Goal: Task Accomplishment & Management: Use online tool/utility

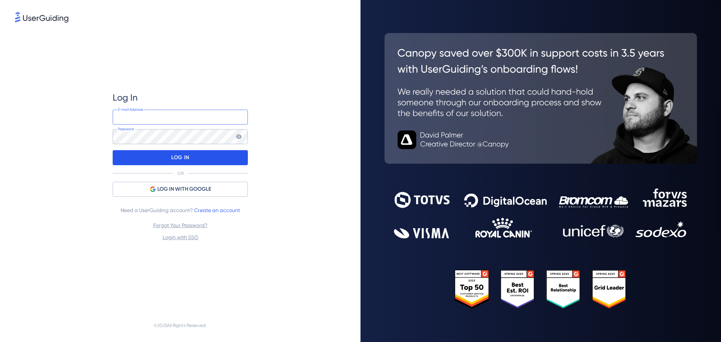
type input "[PERSON_NAME][EMAIL_ADDRESS][DOMAIN_NAME]"
click at [193, 162] on div "LOG IN" at bounding box center [180, 157] width 135 height 15
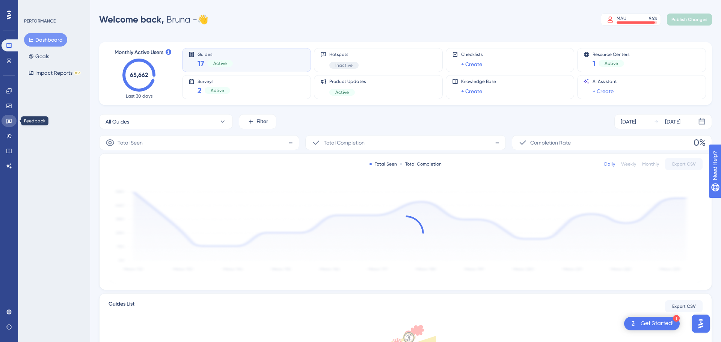
click at [6, 125] on link at bounding box center [9, 121] width 15 height 12
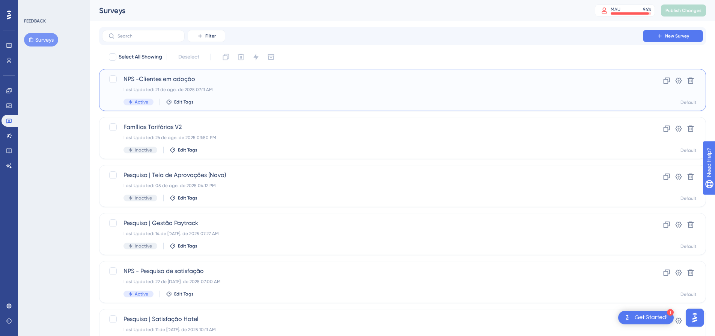
click at [137, 101] on span "Active" at bounding box center [142, 102] width 14 height 6
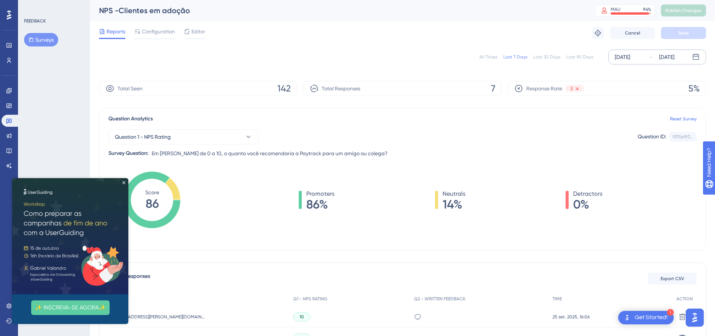
click at [625, 57] on div "[DATE]" at bounding box center [622, 57] width 15 height 9
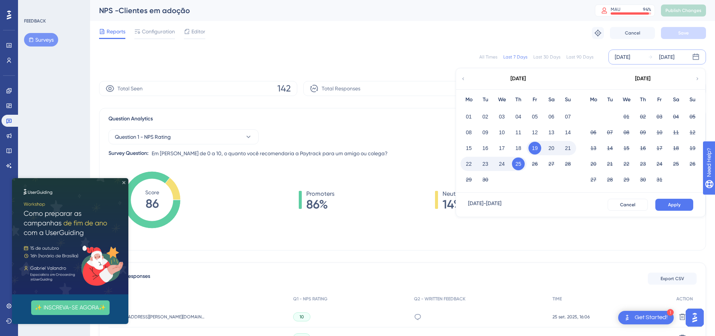
click at [123, 183] on icon "Close Preview" at bounding box center [123, 182] width 3 height 3
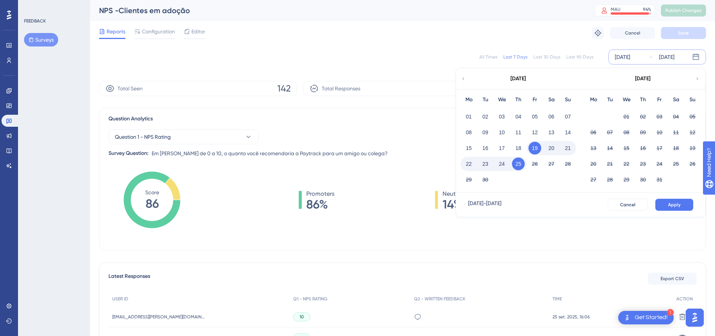
click at [464, 78] on icon at bounding box center [464, 78] width 2 height 3
click at [661, 149] on button "15" at bounding box center [659, 148] width 13 height 13
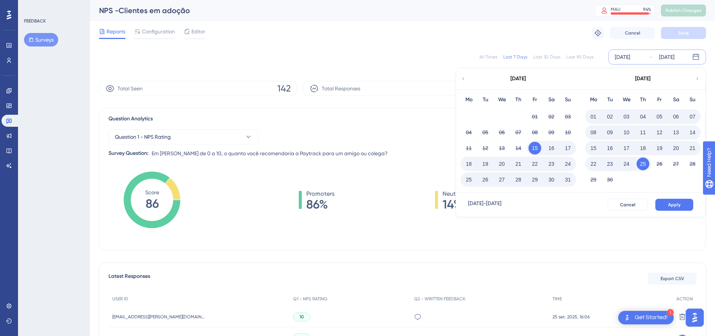
click at [642, 164] on button "25" at bounding box center [643, 164] width 13 height 13
click at [677, 204] on span "Apply" at bounding box center [674, 205] width 12 height 6
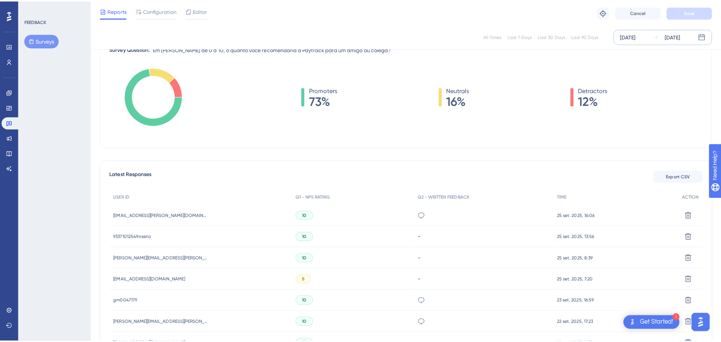
scroll to position [75, 0]
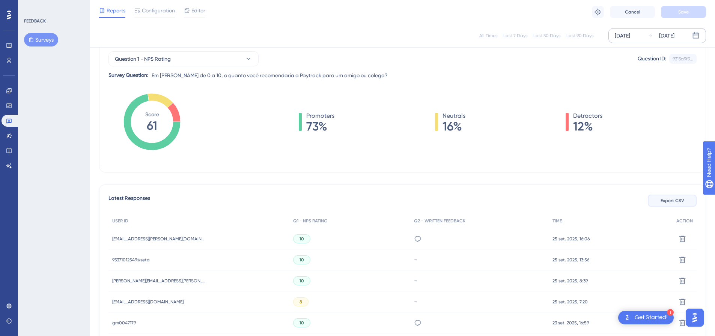
click at [677, 200] on span "Export CSV" at bounding box center [673, 201] width 24 height 6
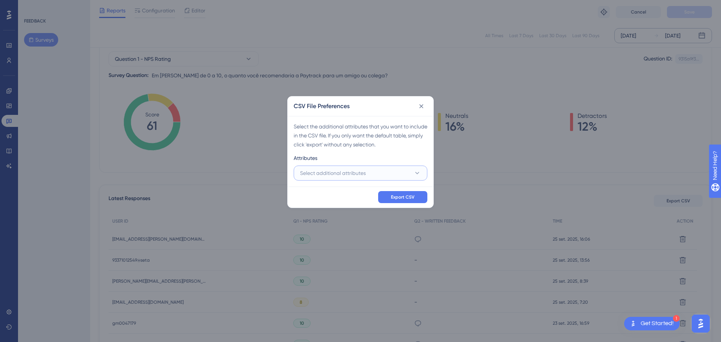
click at [368, 169] on button "Select additional attributes" at bounding box center [361, 173] width 134 height 15
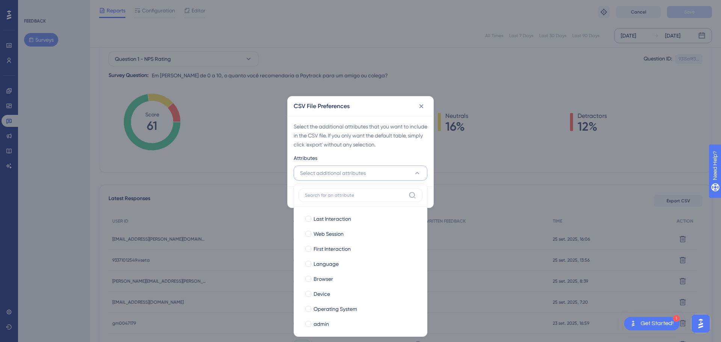
drag, startPoint x: 370, startPoint y: 150, endPoint x: 381, endPoint y: 157, distance: 12.8
click at [370, 149] on div "Select the additional attributes that you want to include in the CSV file. If y…" at bounding box center [361, 151] width 146 height 71
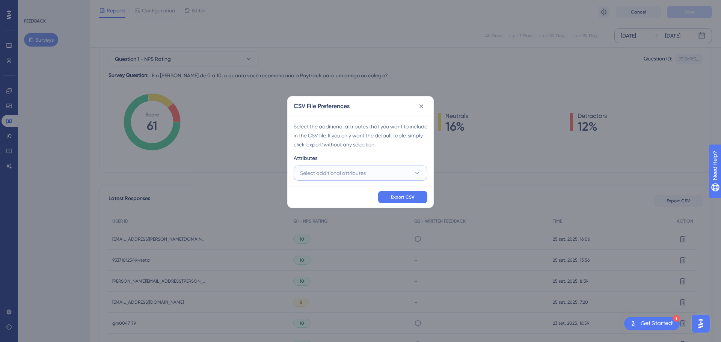
click at [396, 174] on button "Select additional attributes" at bounding box center [361, 173] width 134 height 15
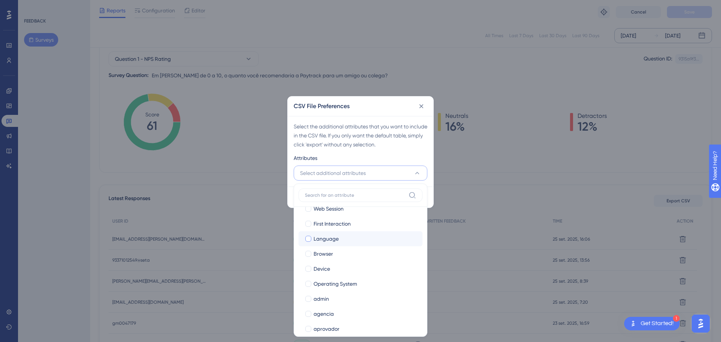
scroll to position [38, 0]
click at [345, 289] on div "admin" at bounding box center [364, 286] width 103 height 9
checkbox input "true"
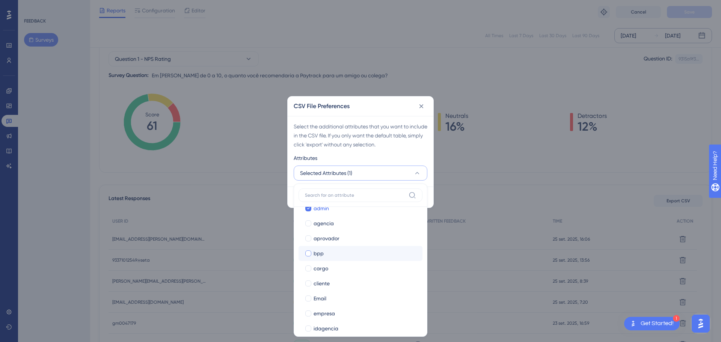
scroll to position [75, 0]
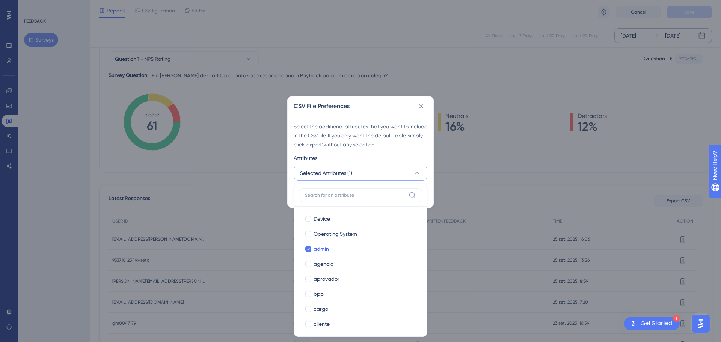
click at [340, 199] on label at bounding box center [360, 195] width 124 height 14
click at [340, 198] on input at bounding box center [355, 195] width 101 height 6
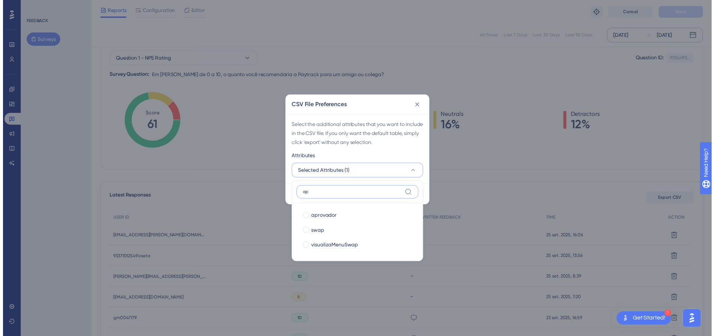
scroll to position [0, 0]
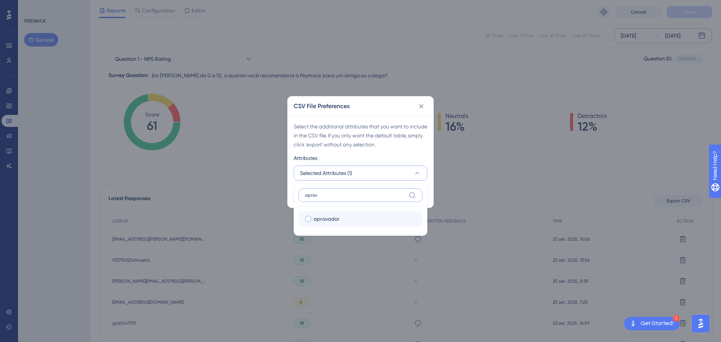
type input "aprov"
click at [338, 220] on span "aprovador" at bounding box center [326, 218] width 26 height 9
checkbox input "true"
click at [334, 191] on label "aprov" at bounding box center [360, 195] width 124 height 14
click at [334, 192] on input "aprov" at bounding box center [355, 195] width 101 height 6
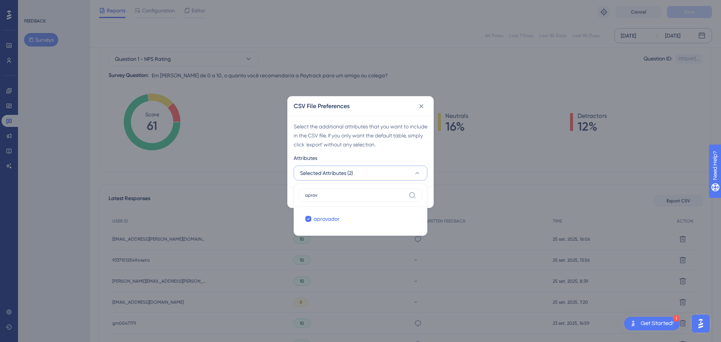
click at [334, 191] on label "aprov" at bounding box center [360, 195] width 124 height 14
click at [334, 192] on input "aprov" at bounding box center [355, 195] width 101 height 6
click at [334, 194] on input "aprov" at bounding box center [355, 195] width 101 height 6
type input "cliente"
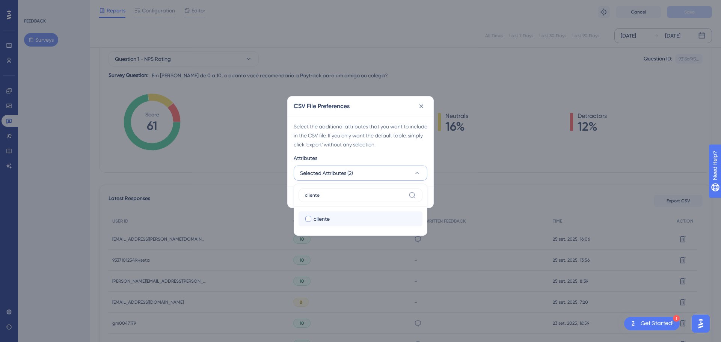
click at [328, 218] on span "cliente" at bounding box center [321, 218] width 16 height 9
checkbox input "true"
click at [330, 192] on input "cliente" at bounding box center [355, 195] width 101 height 6
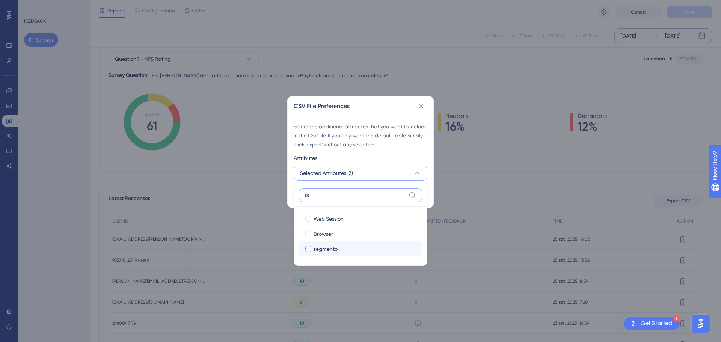
type input "se"
click at [336, 251] on span "segmento" at bounding box center [325, 248] width 24 height 9
checkbox input "true"
click at [326, 191] on label "se" at bounding box center [360, 195] width 124 height 14
click at [326, 192] on input "se" at bounding box center [355, 195] width 101 height 6
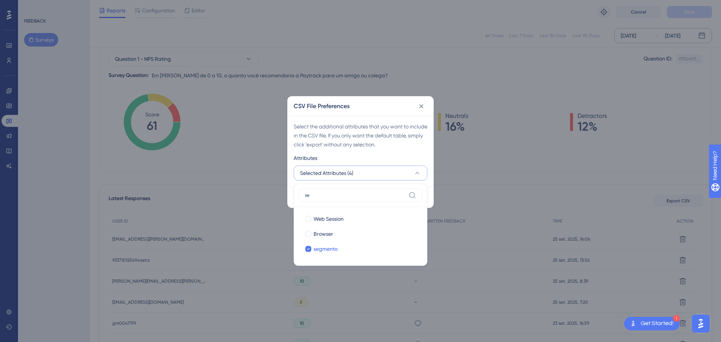
click at [392, 190] on label "se" at bounding box center [360, 195] width 124 height 14
click at [392, 192] on input "se" at bounding box center [355, 195] width 101 height 6
click at [359, 199] on label "se" at bounding box center [360, 195] width 124 height 14
click at [359, 198] on input "se" at bounding box center [355, 195] width 101 height 6
click at [359, 198] on label "se" at bounding box center [360, 195] width 124 height 14
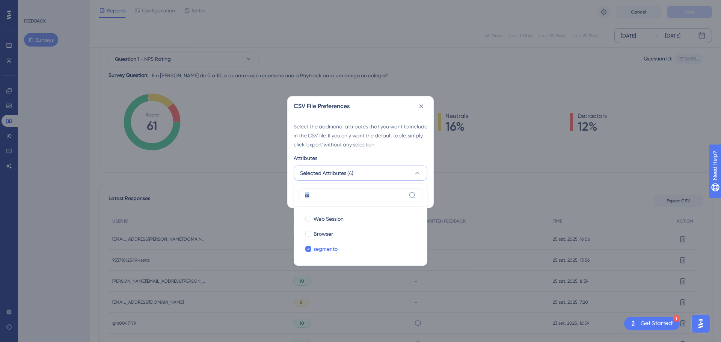
click at [359, 198] on input "se" at bounding box center [355, 195] width 101 height 6
click at [291, 184] on div "Select the additional attributes that you want to include in the CSV file. If y…" at bounding box center [361, 151] width 146 height 71
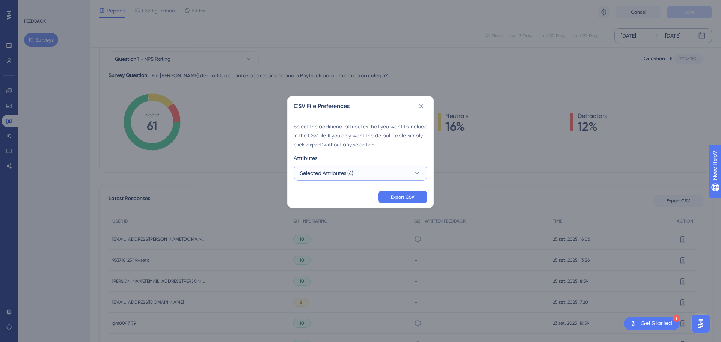
click at [349, 170] on span "Selected Attributes (4)" at bounding box center [326, 173] width 53 height 9
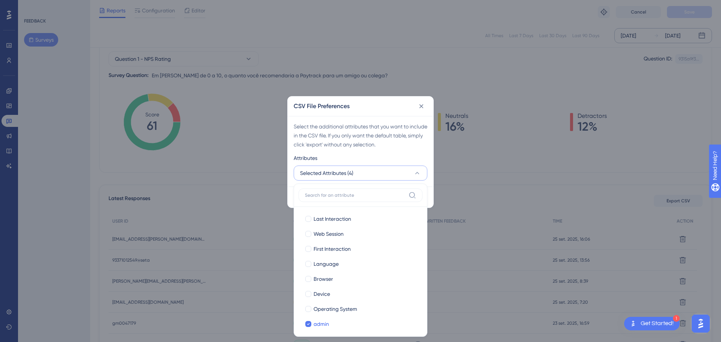
click at [291, 168] on div "Select the additional attributes that you want to include in the CSV file. If y…" at bounding box center [361, 151] width 146 height 71
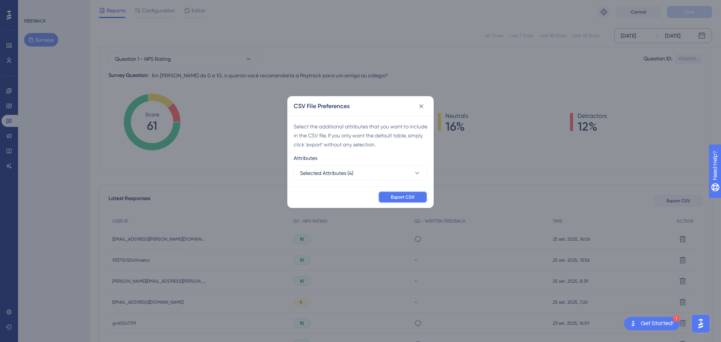
click at [395, 193] on button "Export CSV" at bounding box center [402, 197] width 49 height 12
